Goal: Information Seeking & Learning: Learn about a topic

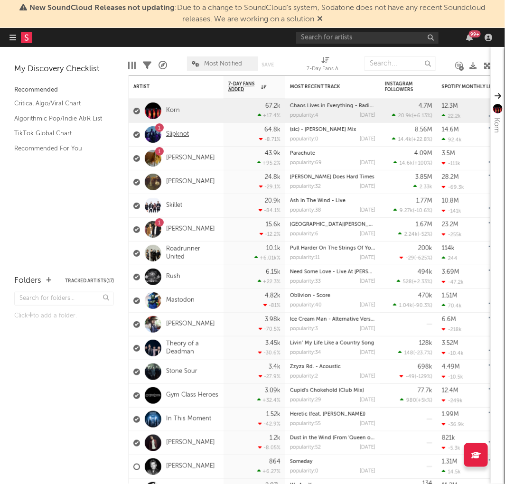
click at [171, 131] on link "Slipknot" at bounding box center [177, 135] width 23 height 8
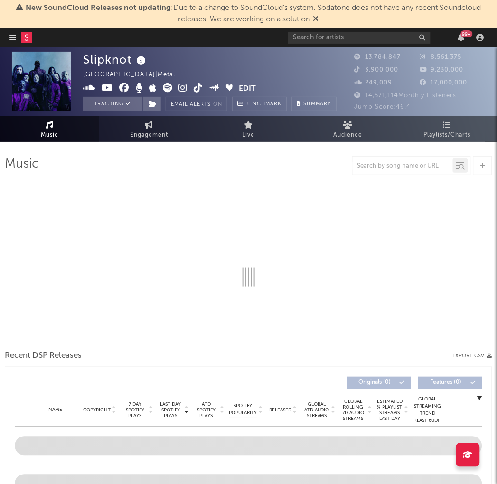
click at [463, 36] on div "99 +" at bounding box center [467, 33] width 12 height 7
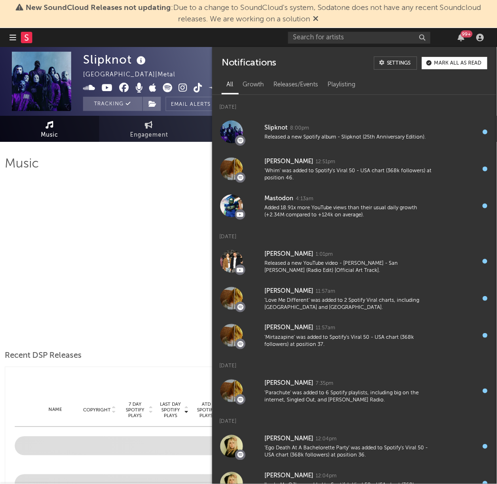
select select "6m"
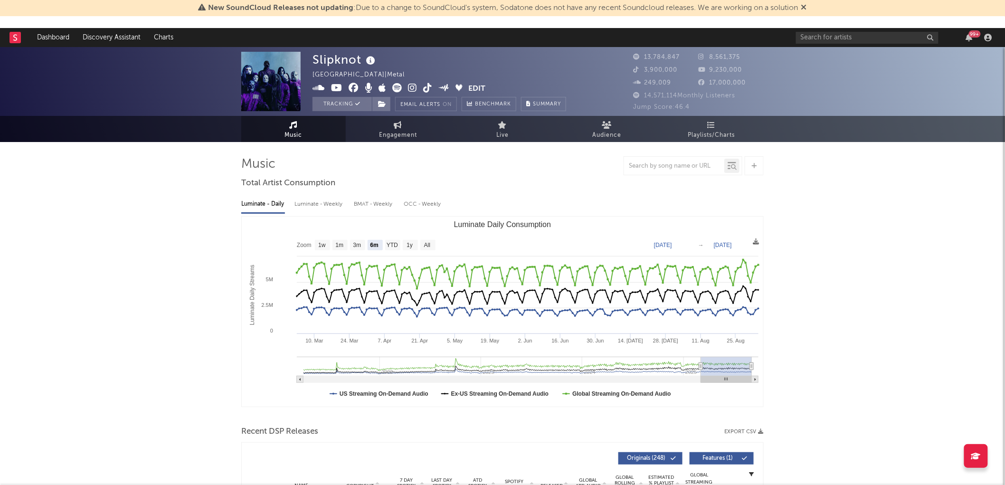
drag, startPoint x: 169, startPoint y: 149, endPoint x: 203, endPoint y: 148, distance: 33.2
click at [386, 123] on link "Engagement" at bounding box center [398, 129] width 104 height 26
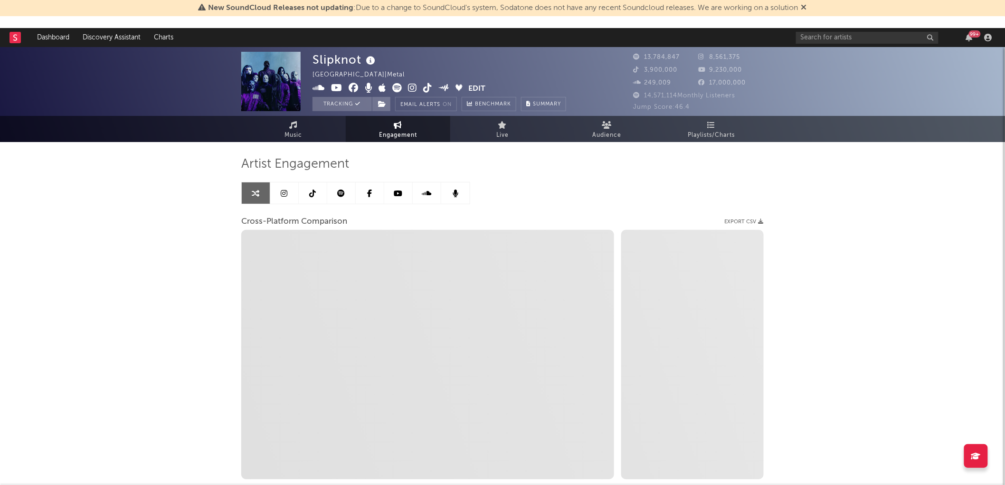
select select "1w"
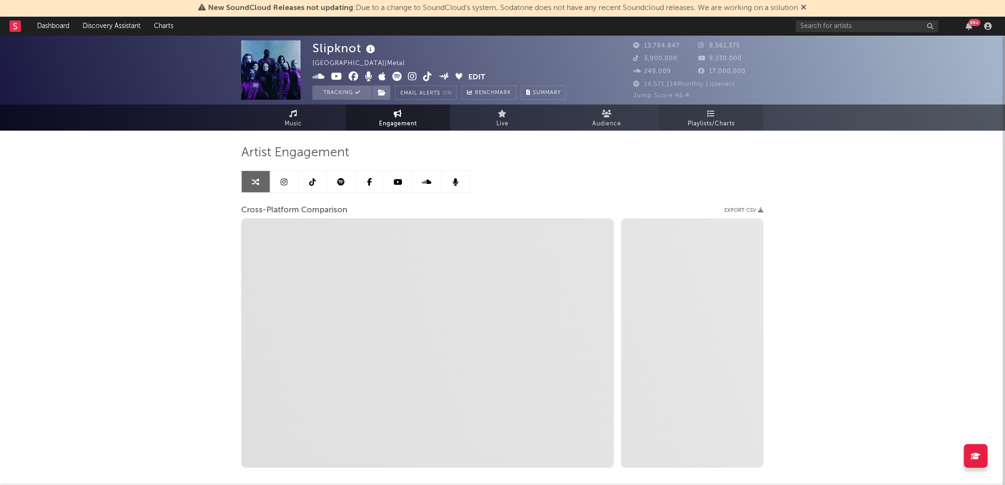
click at [505, 119] on span "Playlists/Charts" at bounding box center [711, 123] width 47 height 11
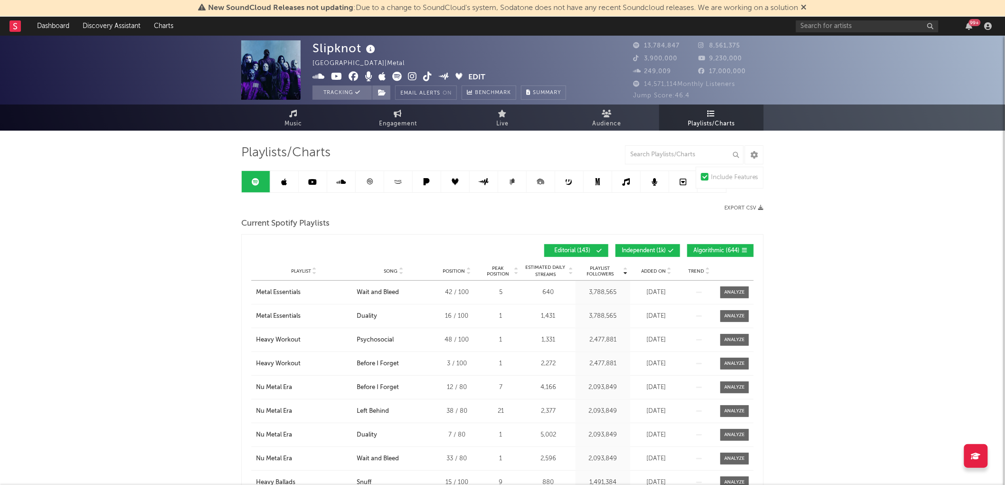
drag, startPoint x: 637, startPoint y: 249, endPoint x: 692, endPoint y: 253, distance: 55.2
click at [505, 249] on span "Independent ( 1k )" at bounding box center [643, 251] width 44 height 6
click at [505, 252] on span "Algorithmic ( 644 )" at bounding box center [716, 251] width 46 height 6
click at [505, 272] on span "Added On" at bounding box center [653, 271] width 25 height 6
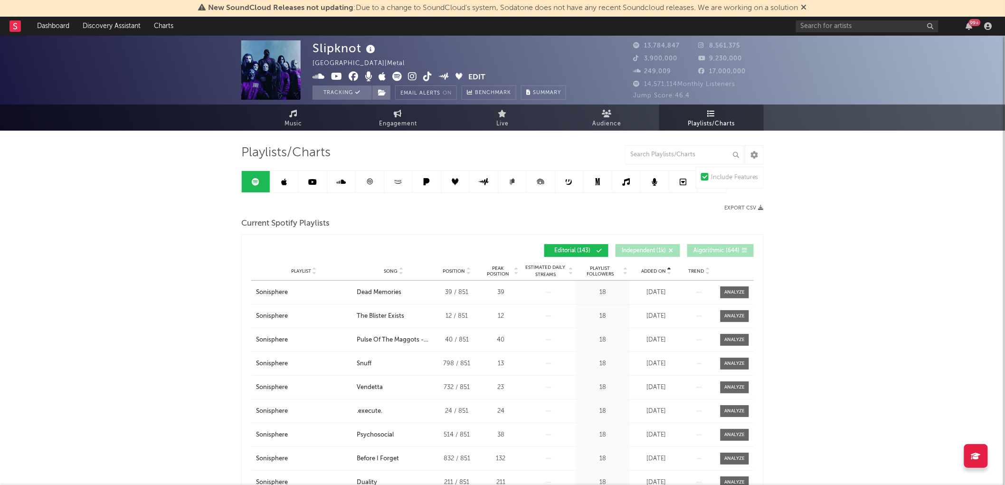
click at [505, 268] on span "Added On" at bounding box center [653, 271] width 25 height 6
click at [288, 181] on link at bounding box center [284, 181] width 28 height 21
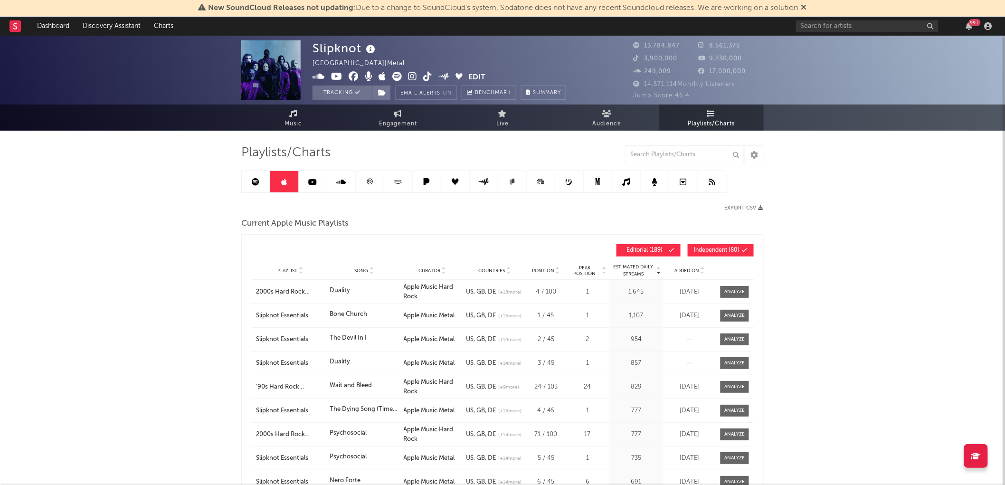
click at [505, 273] on span "Added On" at bounding box center [686, 271] width 25 height 6
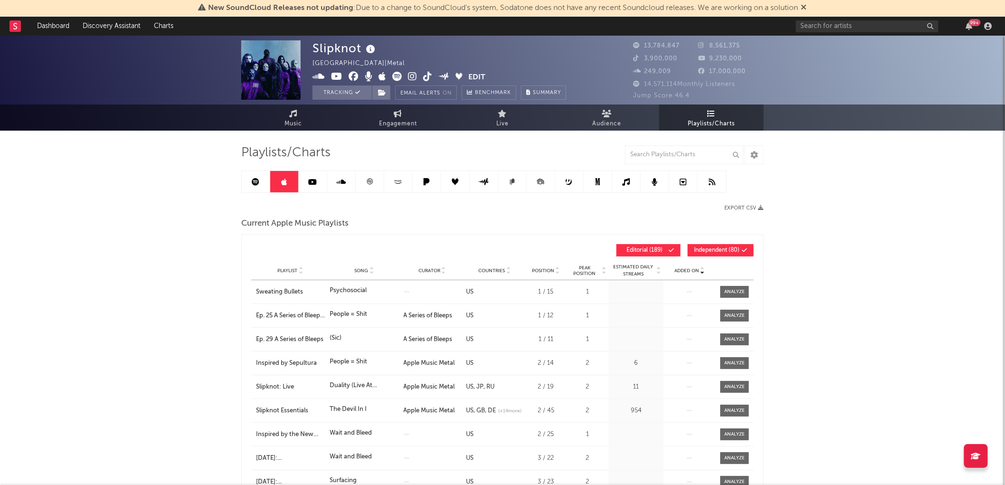
click at [505, 273] on span "Added On" at bounding box center [686, 271] width 25 height 6
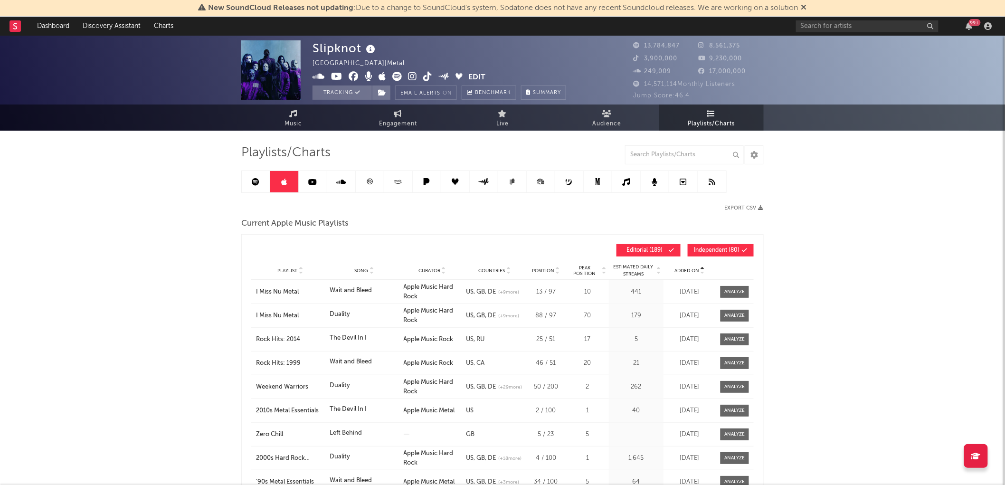
click at [505, 253] on button "Independent ( 80 )" at bounding box center [720, 250] width 66 height 12
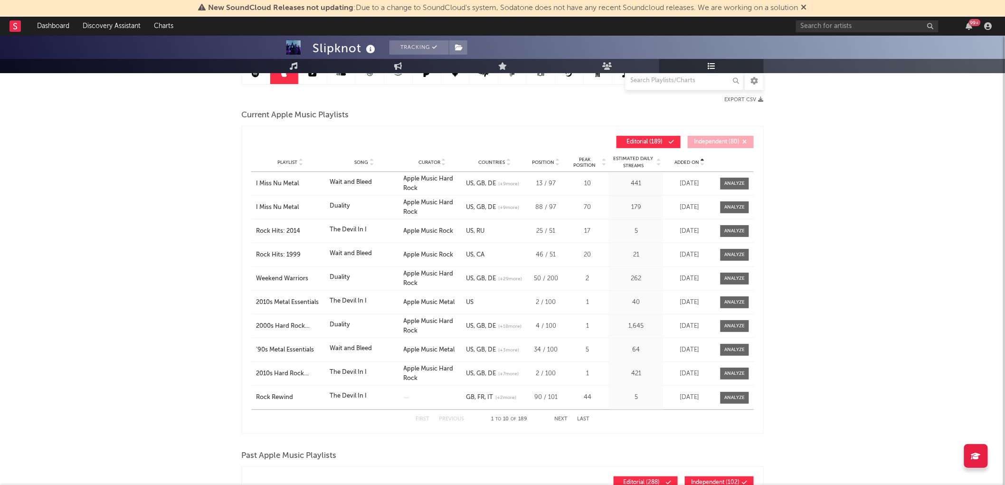
scroll to position [53, 0]
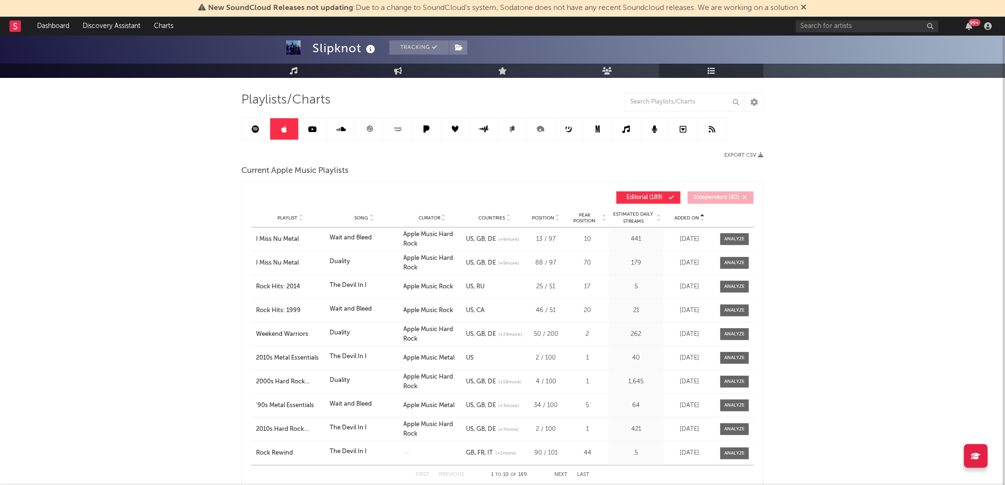
click at [505, 223] on div "Playlist Song Curator Genre Countries Country Chart Type Position Peak Position…" at bounding box center [502, 217] width 502 height 19
click at [505, 219] on span "Added On" at bounding box center [686, 218] width 25 height 6
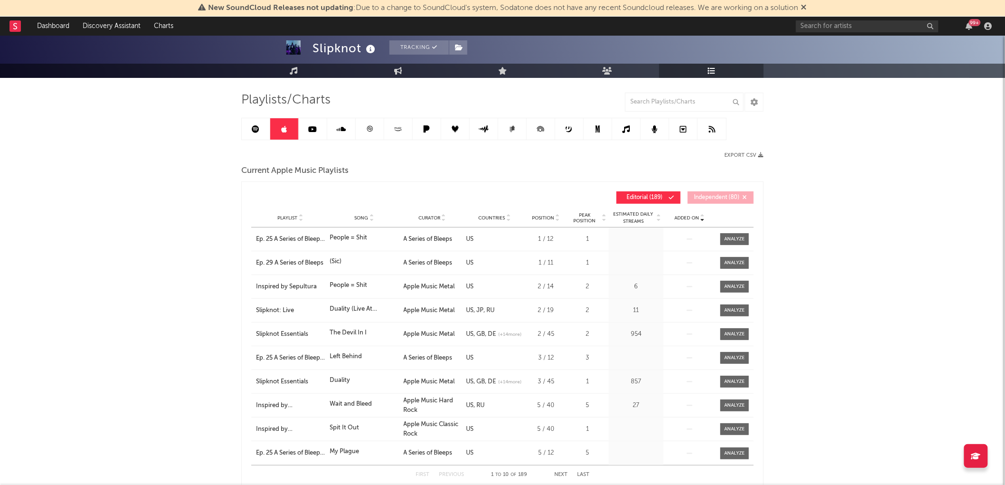
click at [505, 219] on span "Added On" at bounding box center [686, 218] width 25 height 6
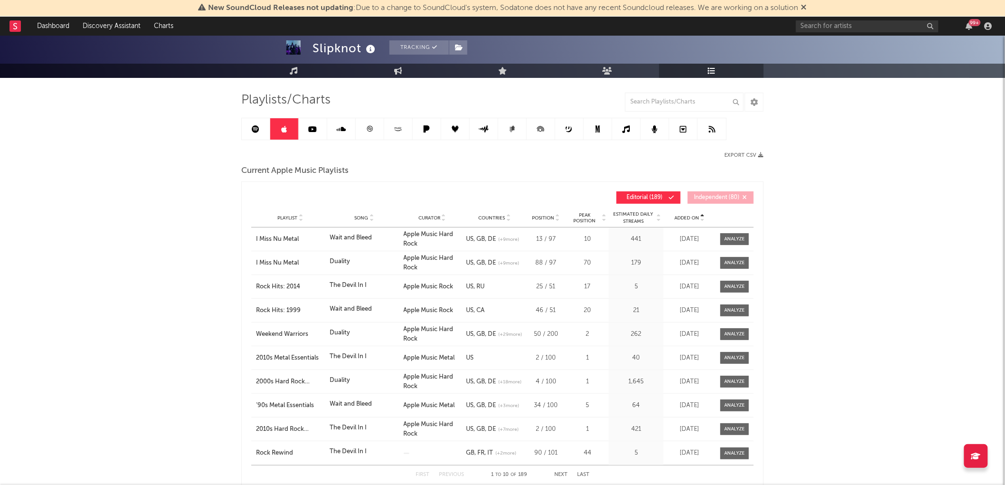
click at [311, 129] on icon at bounding box center [313, 129] width 9 height 8
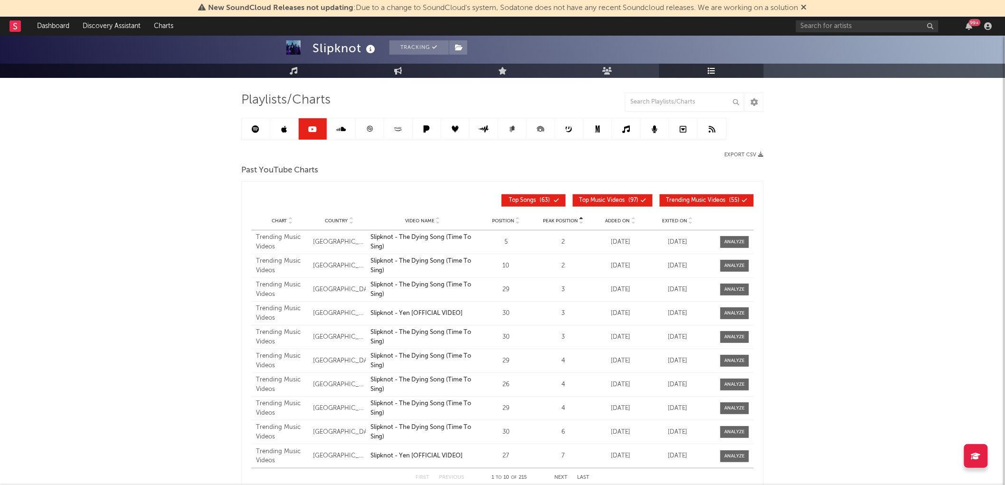
click at [505, 194] on button "Trending Music Videos Trending ( 55 )" at bounding box center [706, 200] width 94 height 12
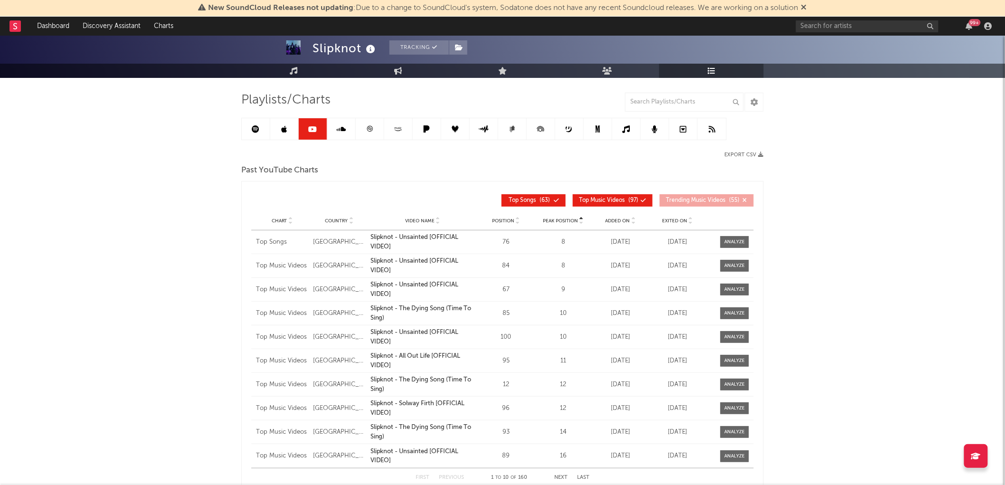
click at [505, 198] on span "Trending Music Videos" at bounding box center [695, 200] width 59 height 6
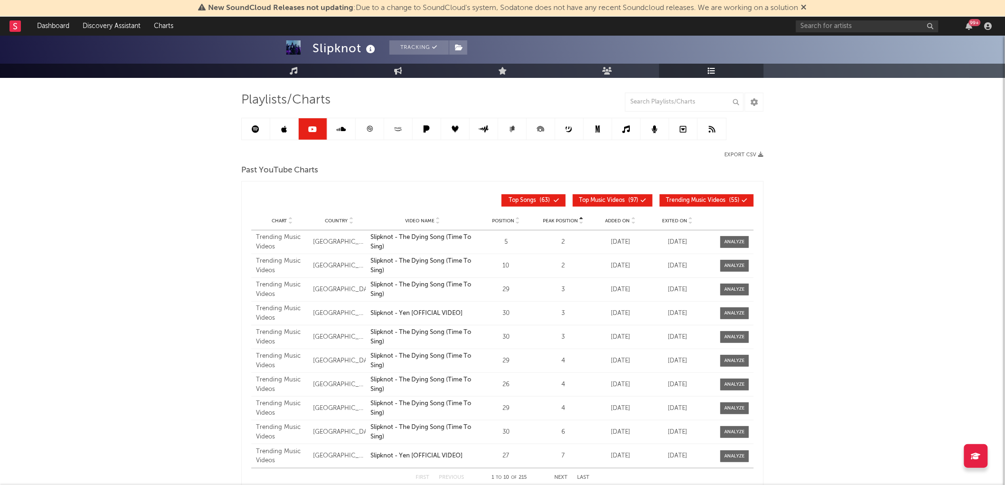
click at [505, 220] on span "Exited On" at bounding box center [674, 221] width 25 height 6
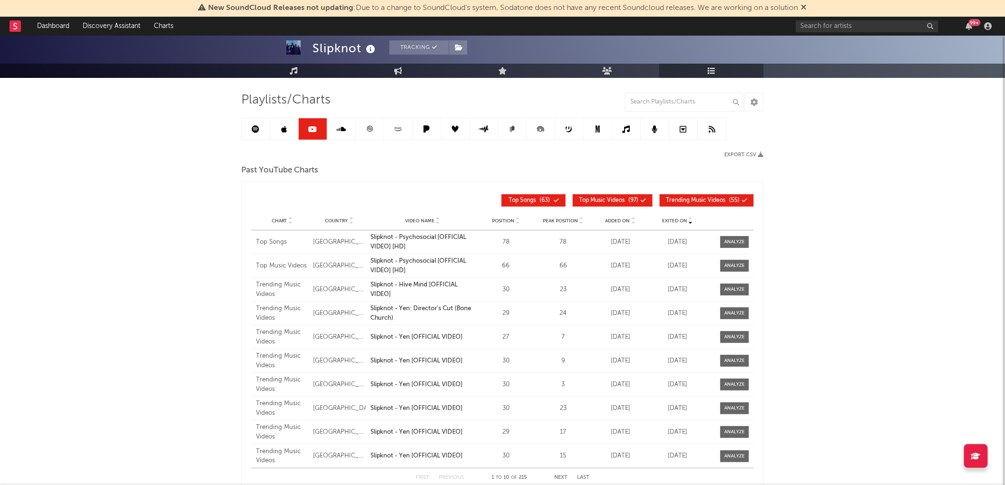
click at [505, 214] on div "Chart Country Video Name Position Peak Position Weekly Views % Views Change Add…" at bounding box center [502, 220] width 502 height 19
click at [505, 220] on span "Added On" at bounding box center [617, 221] width 25 height 6
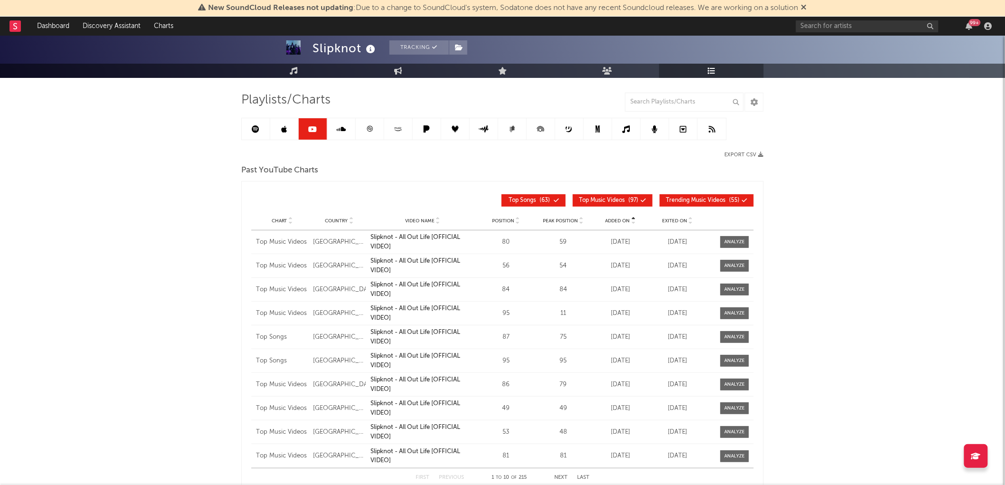
click at [505, 220] on span "Added On" at bounding box center [617, 221] width 25 height 6
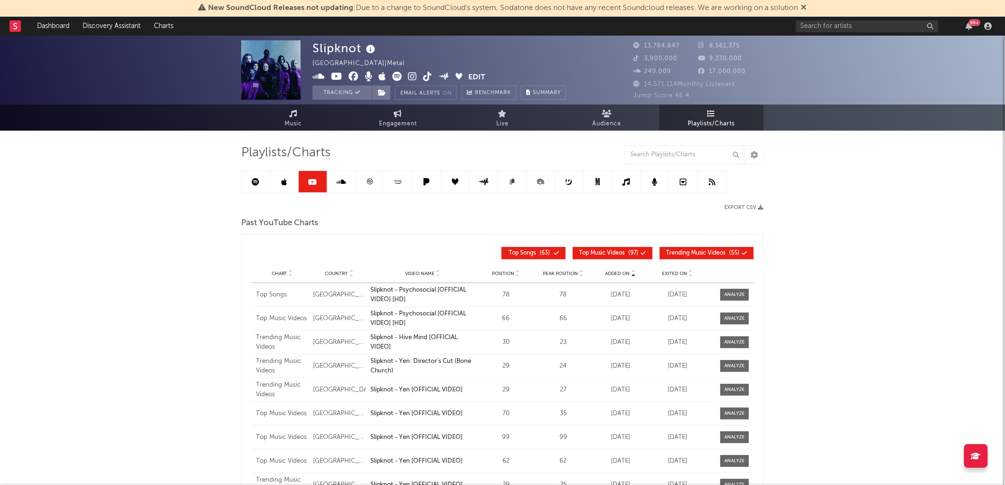
click at [349, 186] on link at bounding box center [341, 181] width 28 height 21
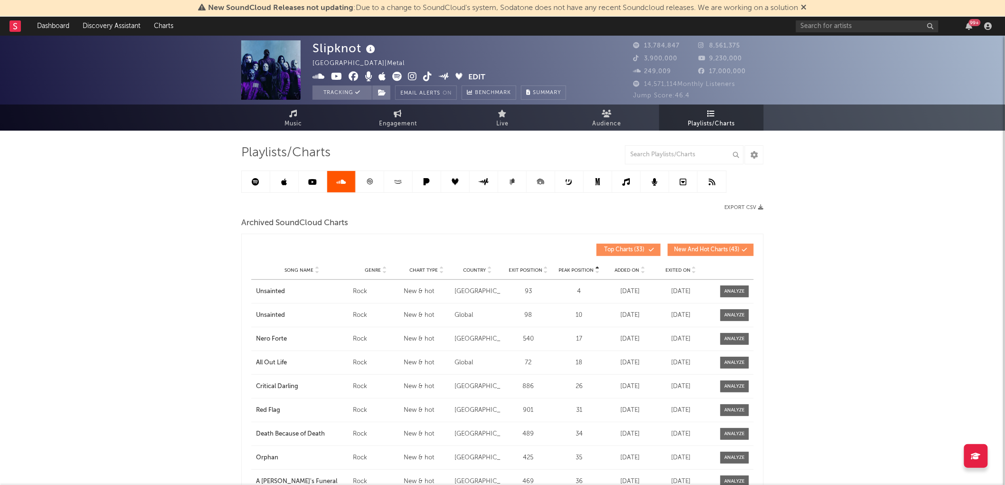
click at [505, 186] on link at bounding box center [626, 181] width 28 height 21
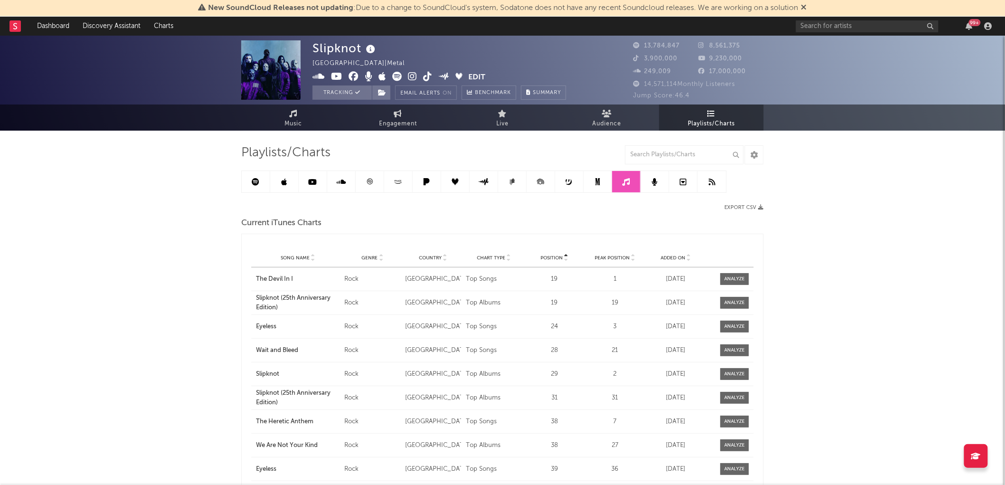
click at [300, 255] on span "Song Name" at bounding box center [295, 258] width 29 height 6
click at [302, 255] on span "Song Name" at bounding box center [295, 258] width 29 height 6
click at [305, 255] on span "Song Name" at bounding box center [295, 258] width 29 height 6
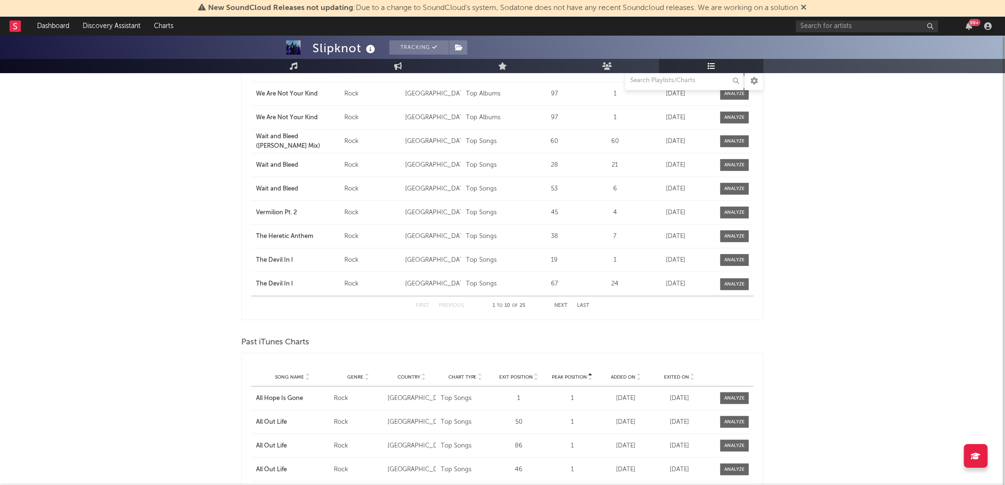
scroll to position [158, 0]
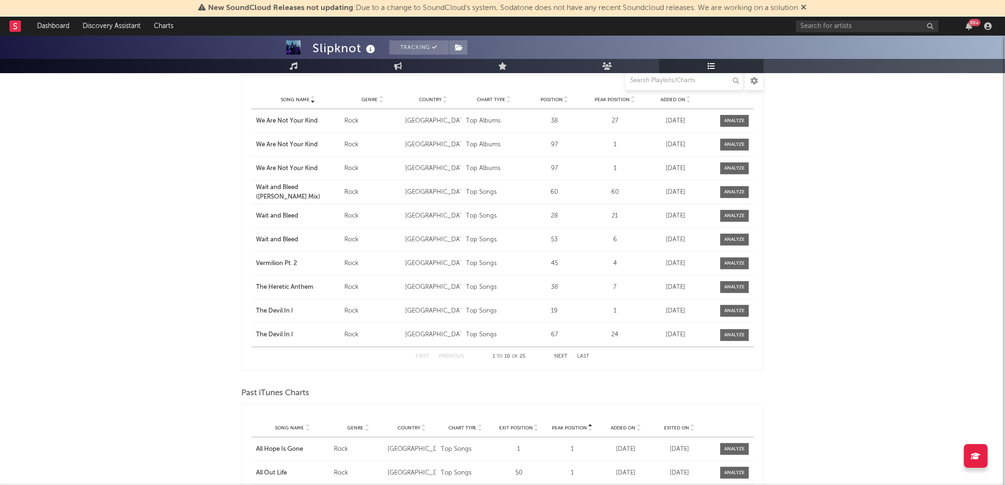
click at [505, 358] on button "Next" at bounding box center [560, 356] width 13 height 5
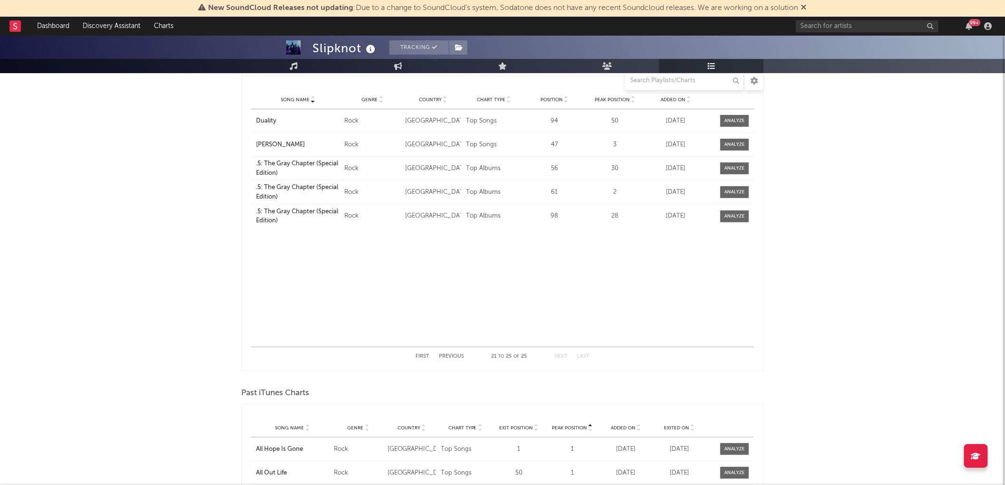
click at [444, 354] on button "Previous" at bounding box center [451, 356] width 25 height 5
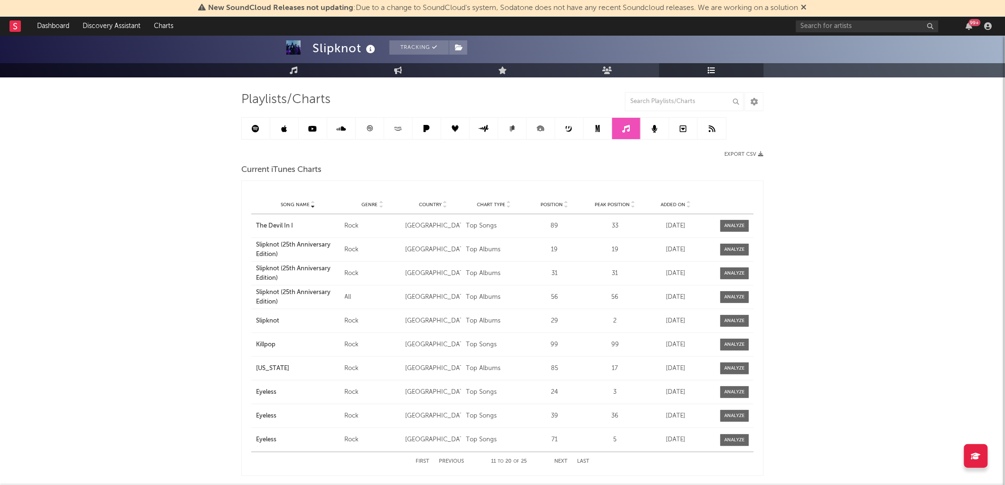
scroll to position [53, 0]
click at [376, 208] on div "Song Name Genre Country Chart Type Position Peak Position Added On Exited On" at bounding box center [502, 205] width 502 height 19
click at [505, 135] on link at bounding box center [654, 128] width 28 height 21
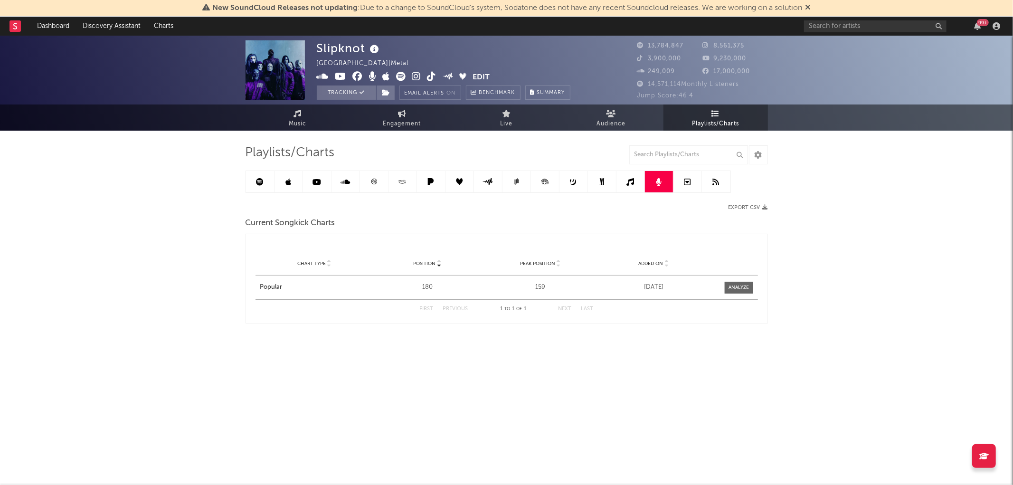
click at [505, 179] on icon at bounding box center [601, 181] width 5 height 7
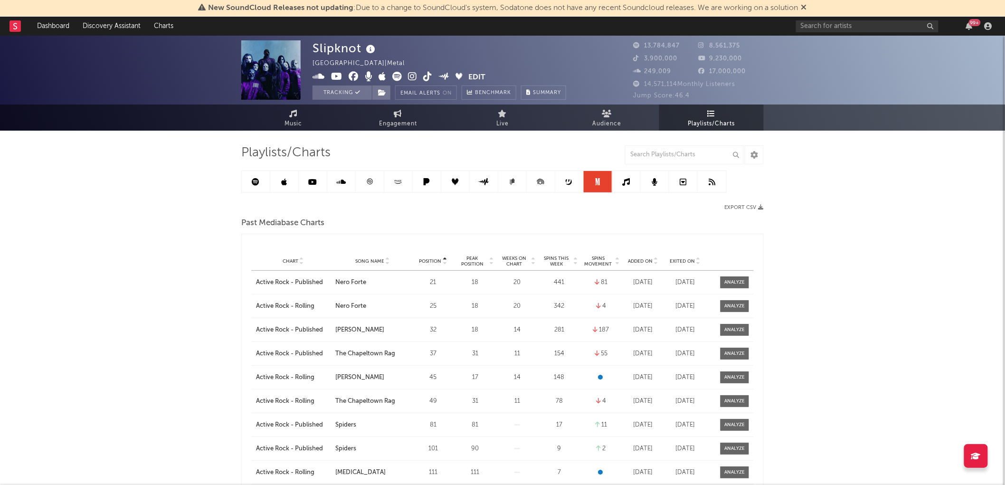
click at [505, 177] on link at bounding box center [569, 181] width 28 height 21
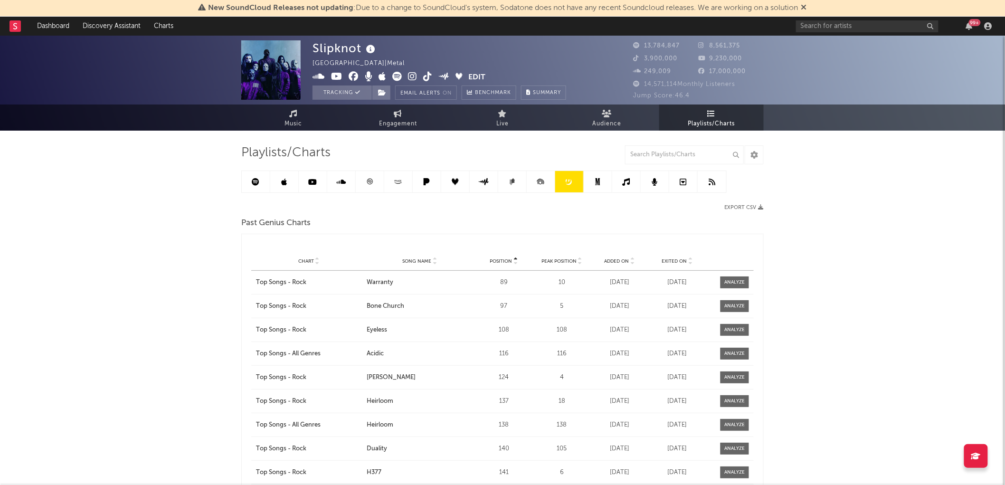
click at [374, 179] on link at bounding box center [370, 181] width 28 height 21
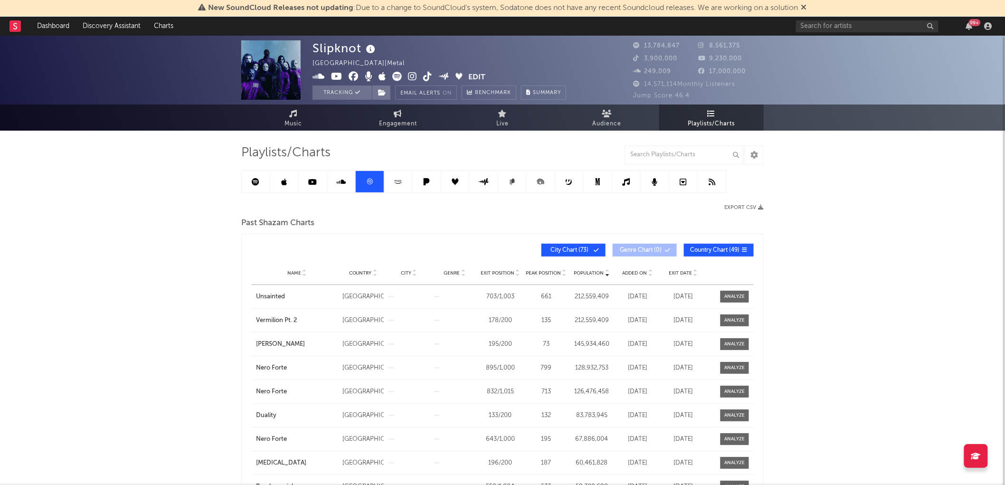
click at [505, 267] on div "Name Country City Genre Exit Position Peak Position Population Added On Exit Da…" at bounding box center [502, 273] width 502 height 24
click at [505, 264] on div "Name Country City Genre Exit Position Peak Position Population Added On Exit Da…" at bounding box center [502, 273] width 502 height 24
click at [505, 272] on span "Added On" at bounding box center [634, 273] width 25 height 6
